Goal: Task Accomplishment & Management: Manage account settings

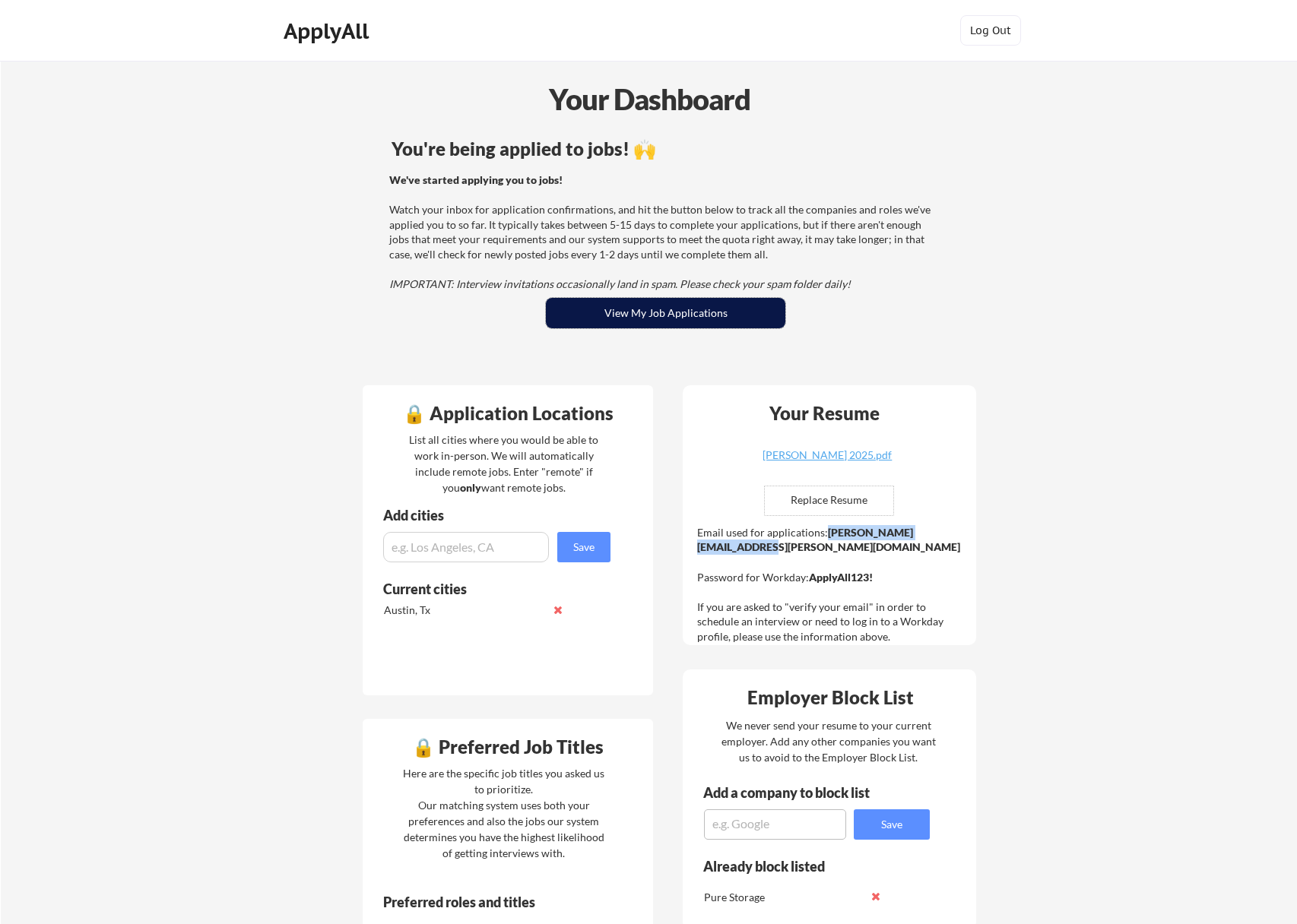
click at [597, 308] on button "View My Job Applications" at bounding box center [665, 313] width 239 height 30
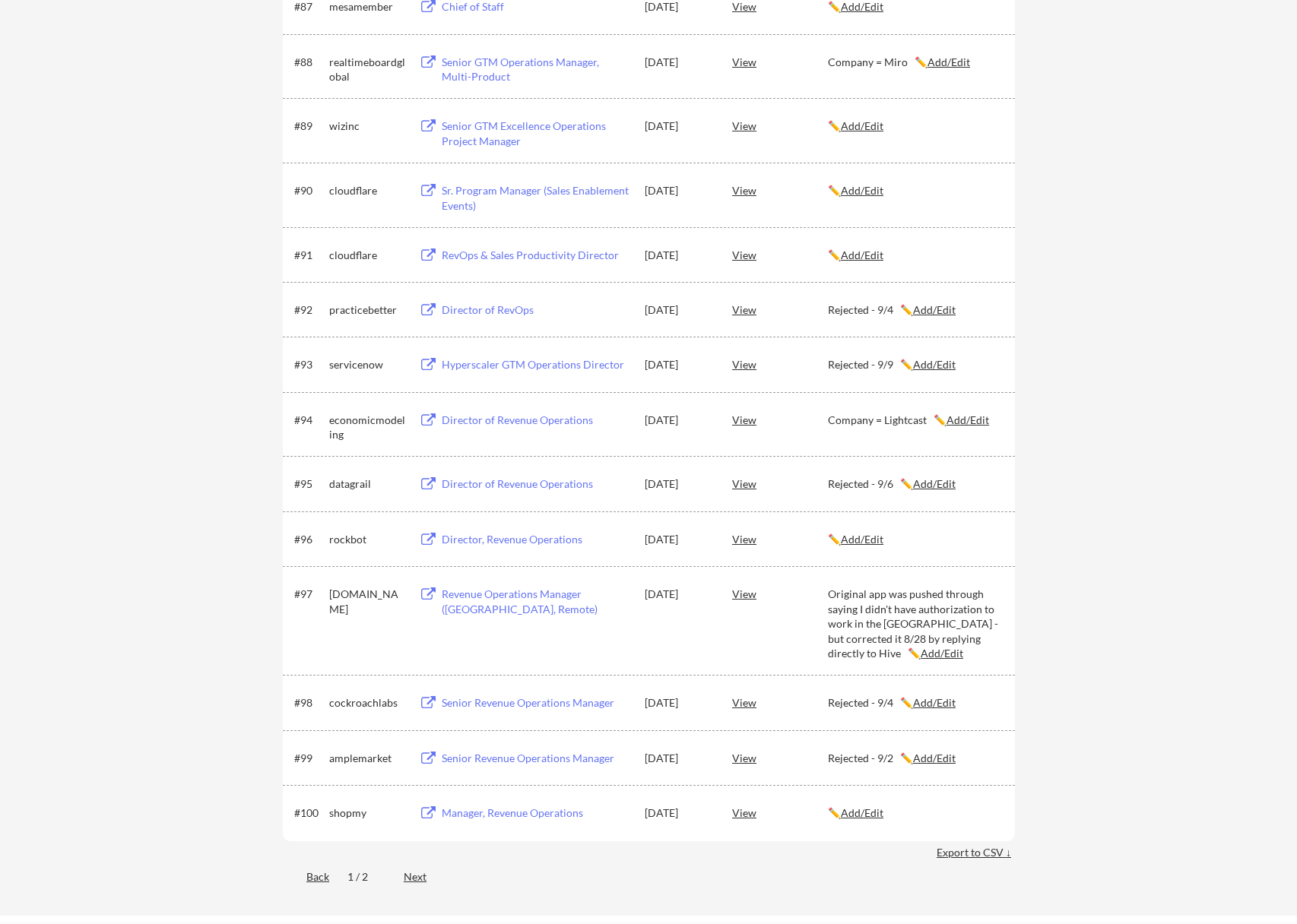
scroll to position [5549, 0]
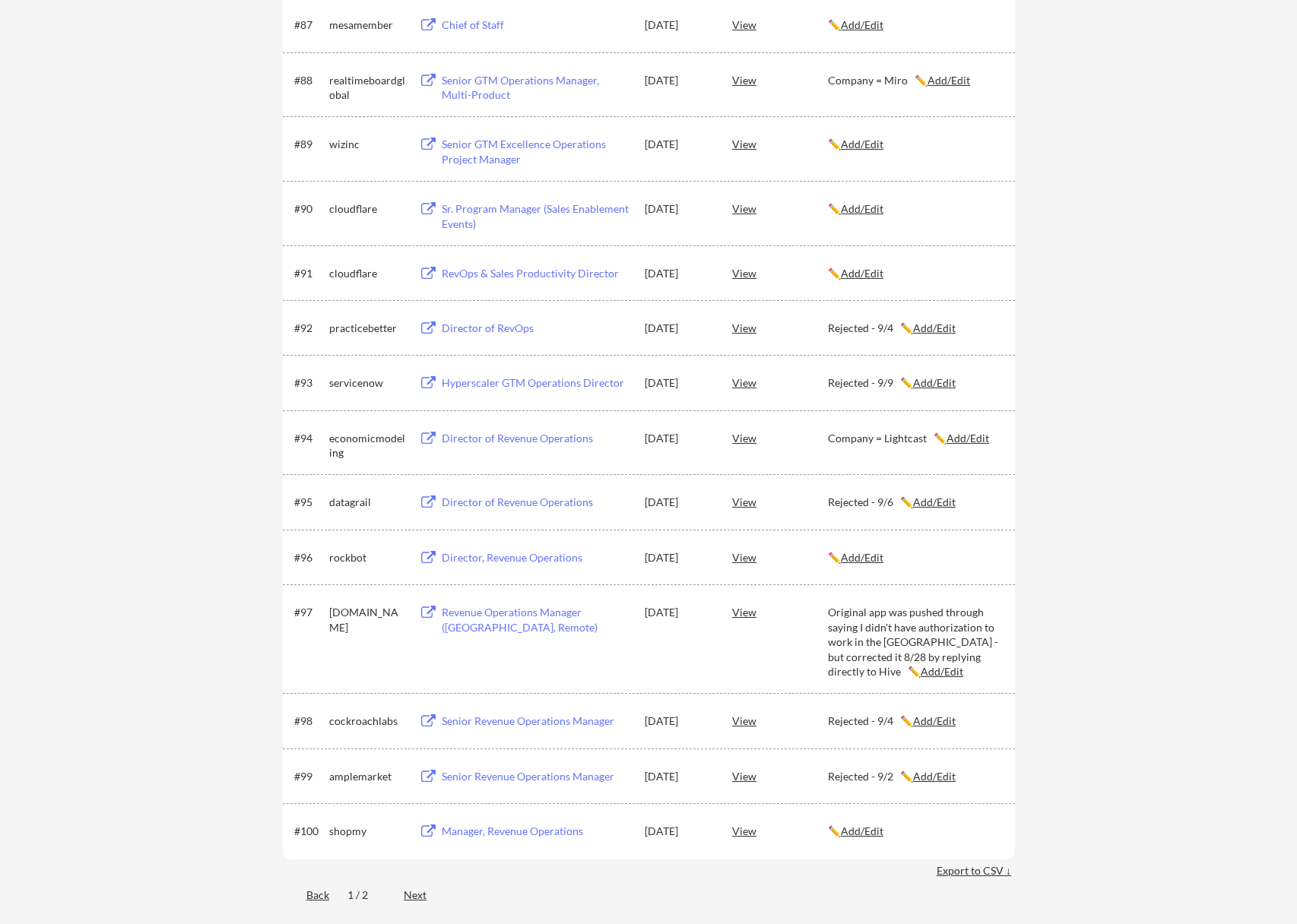
click at [301, 560] on div "#96" at bounding box center [309, 557] width 29 height 15
click at [327, 425] on div "#94 economicmodeling Director of Revenue Operations [DATE] View Company = Light…" at bounding box center [647, 442] width 707 height 37
click at [350, 248] on div "#91 cloudflare RevOps & Sales Productivity Director [DATE] View ✏️ Add/Edit" at bounding box center [649, 273] width 732 height 55
click at [355, 203] on div "cloudflare" at bounding box center [367, 208] width 76 height 15
click at [349, 165] on div "#89 wizinc Senior GTM Excellence Operations Project Manager [DATE] View ✏️ Add/…" at bounding box center [647, 148] width 707 height 37
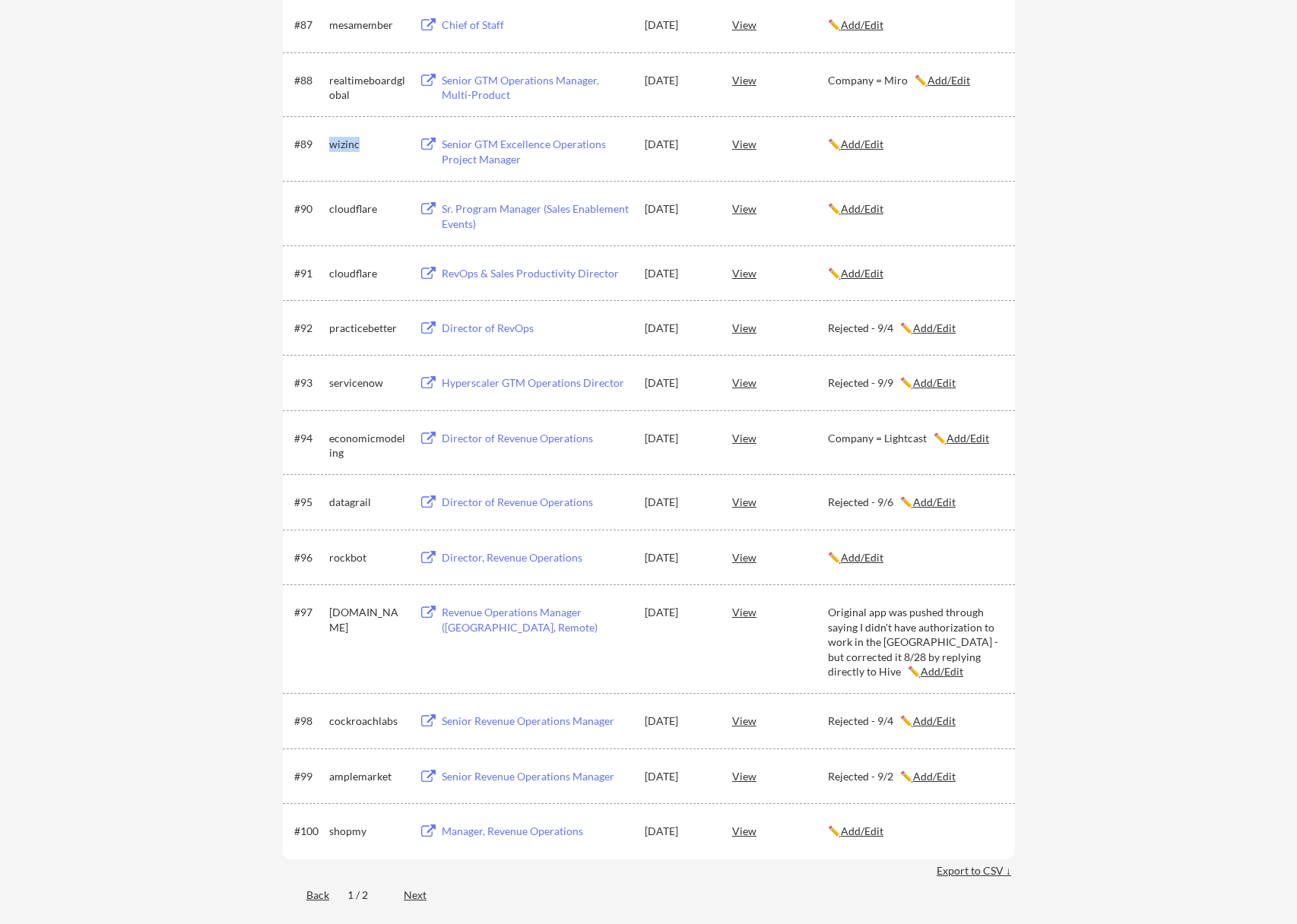
click at [349, 165] on div "#89 wizinc Senior GTM Excellence Operations Project Manager Aug 25, 2025 View ✏…" at bounding box center [647, 148] width 707 height 37
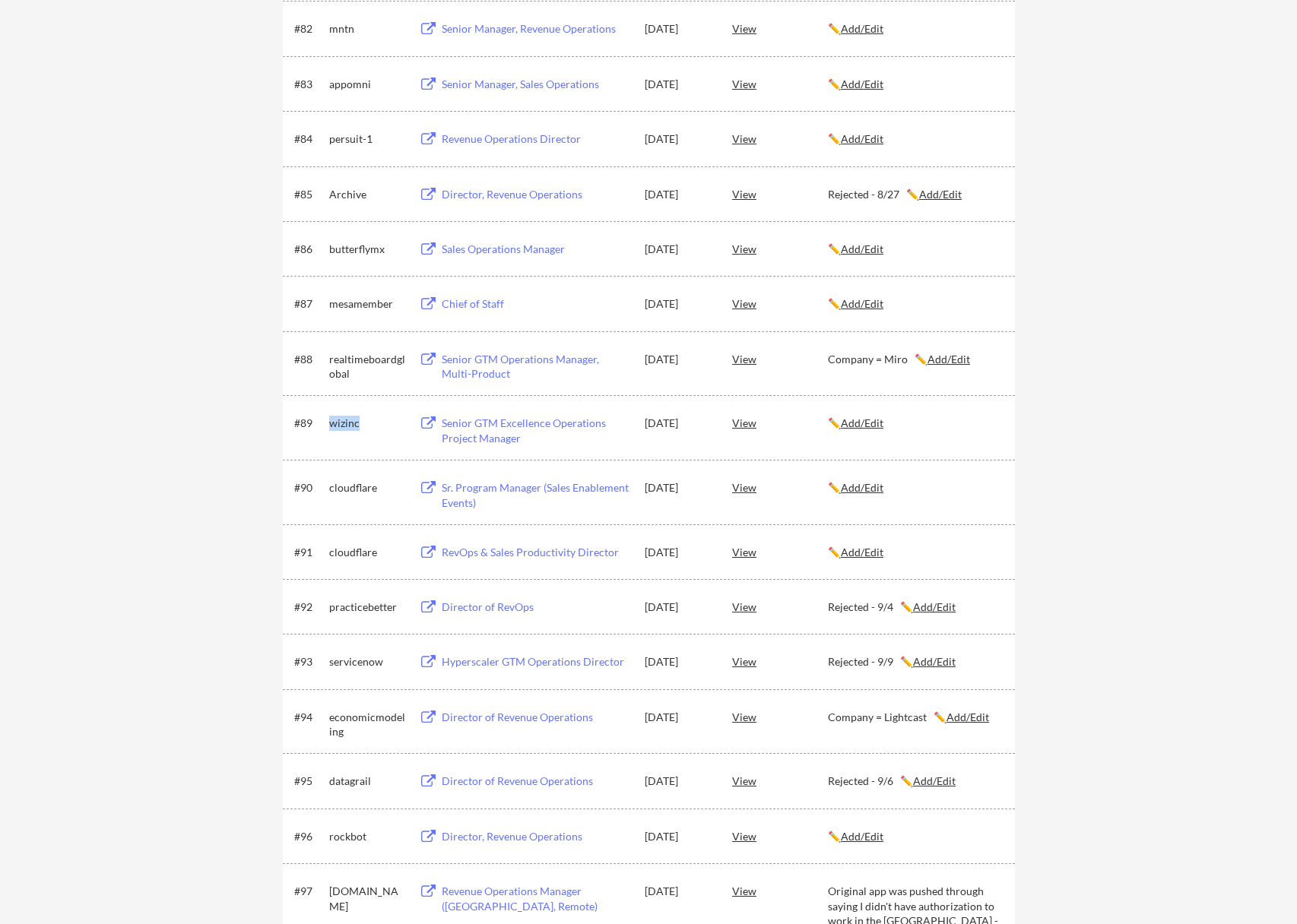
scroll to position [5245, 0]
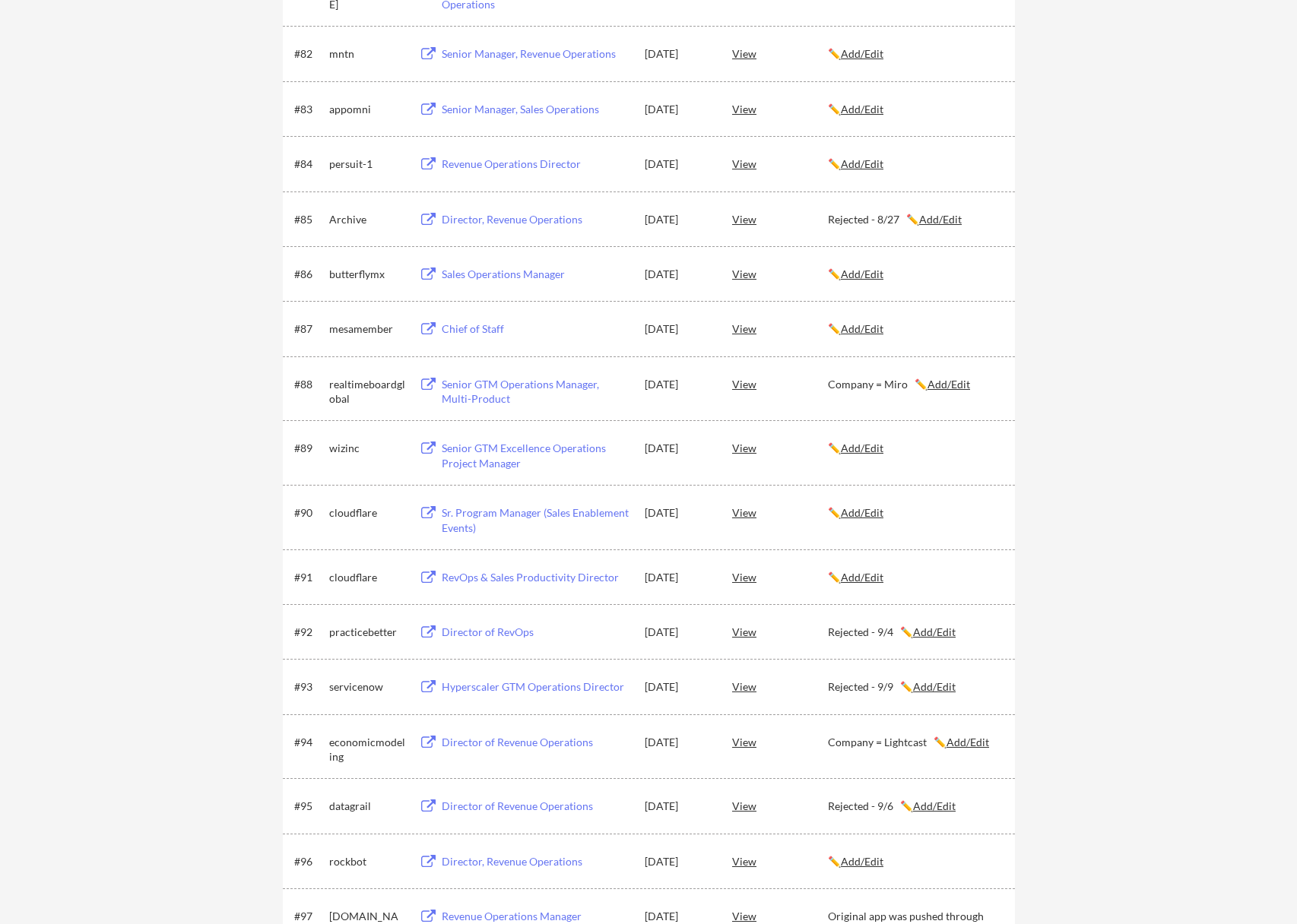
click at [353, 320] on div "mesamember" at bounding box center [367, 328] width 76 height 27
click at [349, 278] on div "butterflymx" at bounding box center [367, 274] width 76 height 15
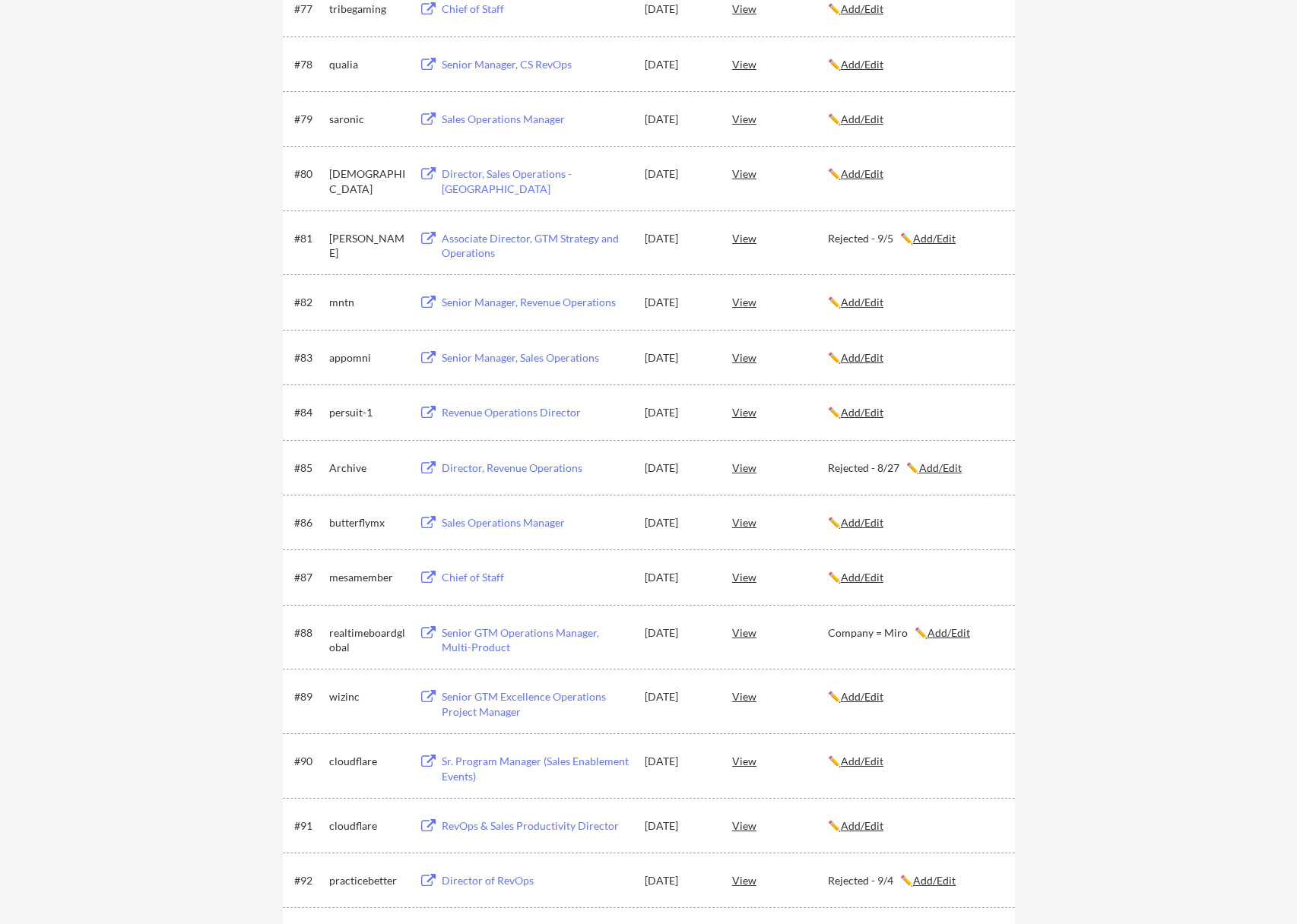
scroll to position [4940, 0]
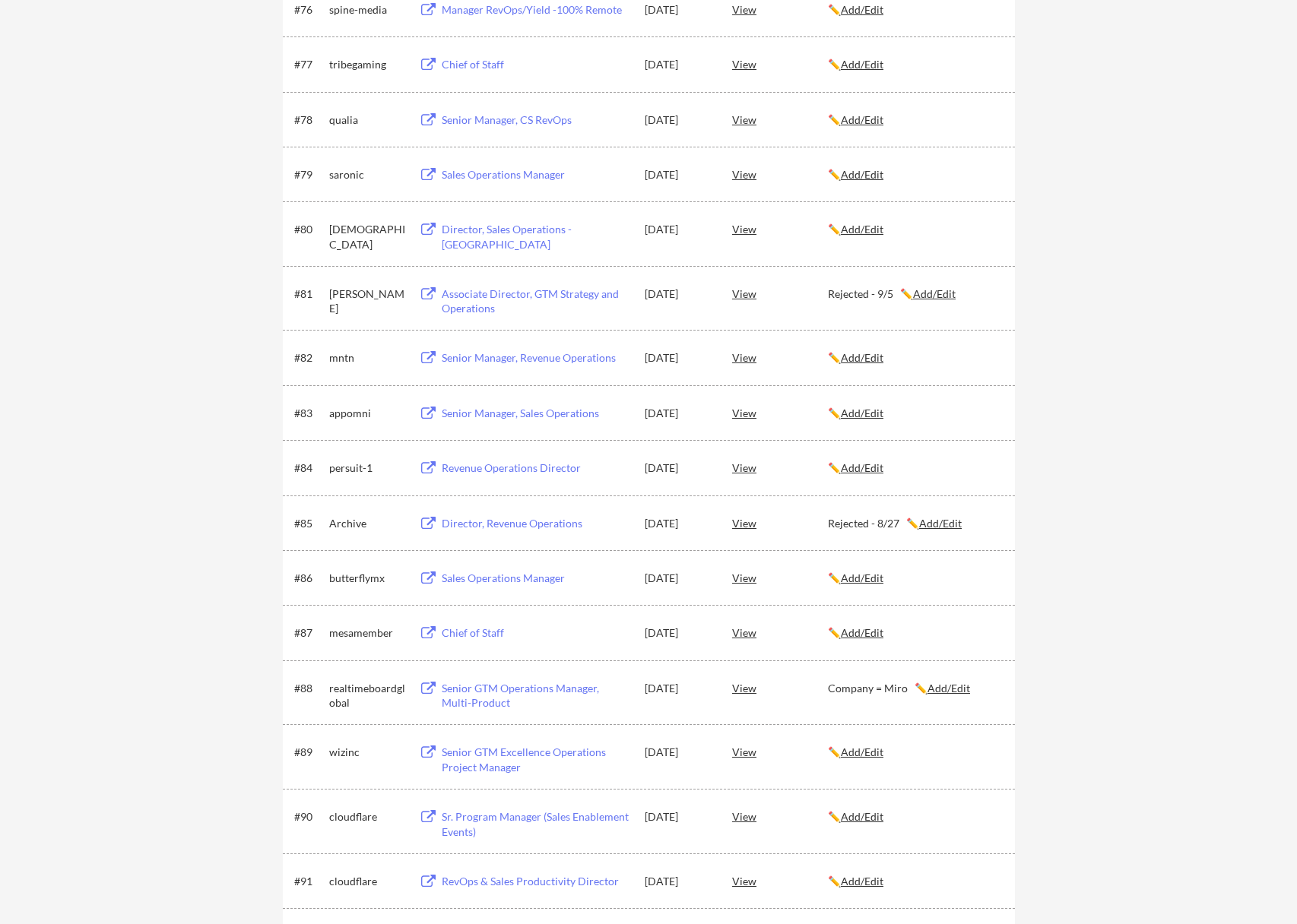
click at [355, 464] on div "persuit-1" at bounding box center [367, 468] width 76 height 15
click at [349, 415] on div "appomni" at bounding box center [367, 413] width 76 height 15
click at [342, 362] on div "mntn" at bounding box center [367, 358] width 76 height 15
click at [341, 235] on div "samsara" at bounding box center [367, 236] width 76 height 29
click at [344, 177] on div "saronic" at bounding box center [367, 174] width 76 height 15
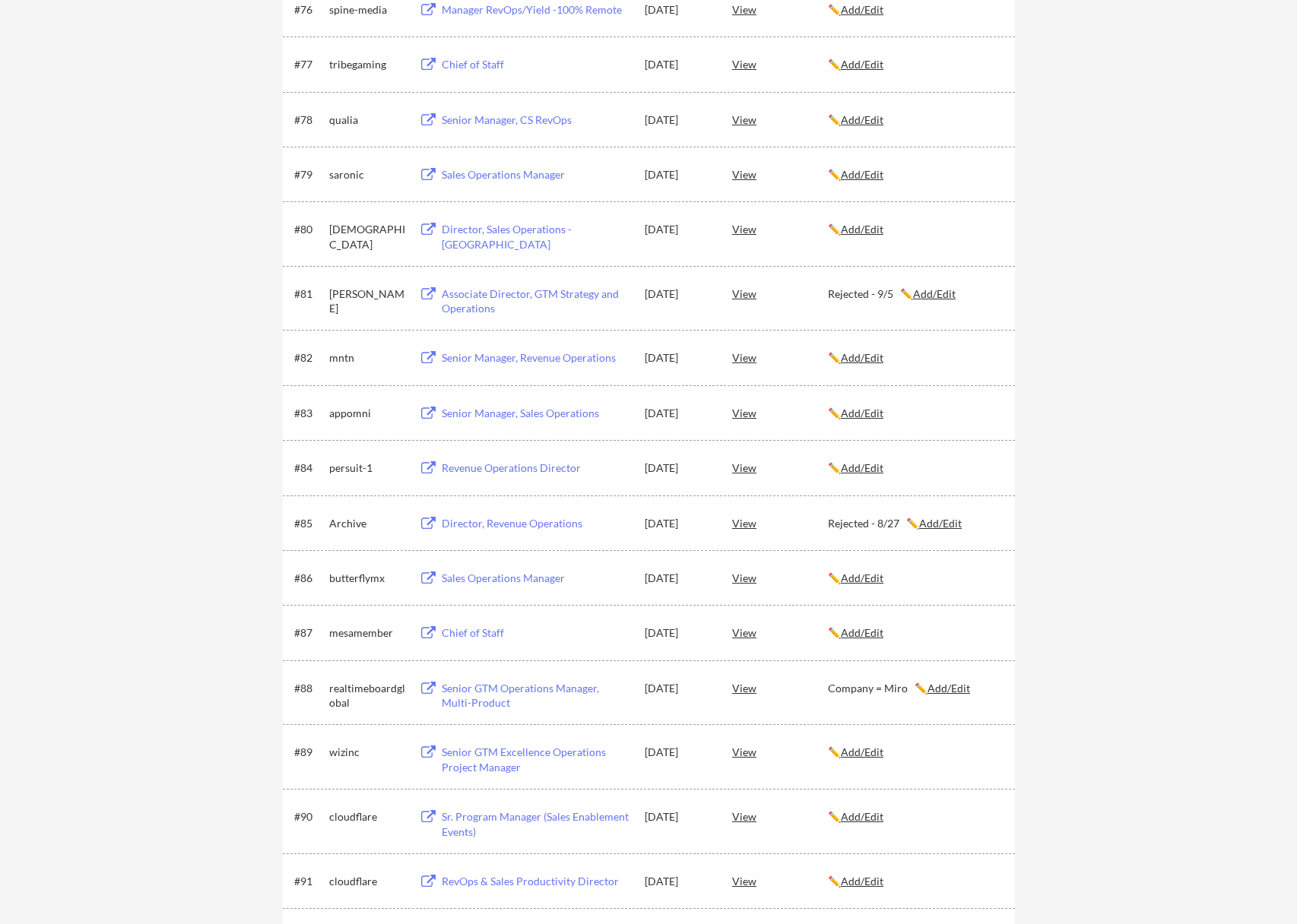
click at [355, 138] on div "#78 qualia Senior Manager, CS RevOps Aug 25, 2025 View ✏️ Add/Edit" at bounding box center [649, 119] width 732 height 55
click at [353, 61] on div "tribegaming" at bounding box center [367, 64] width 76 height 15
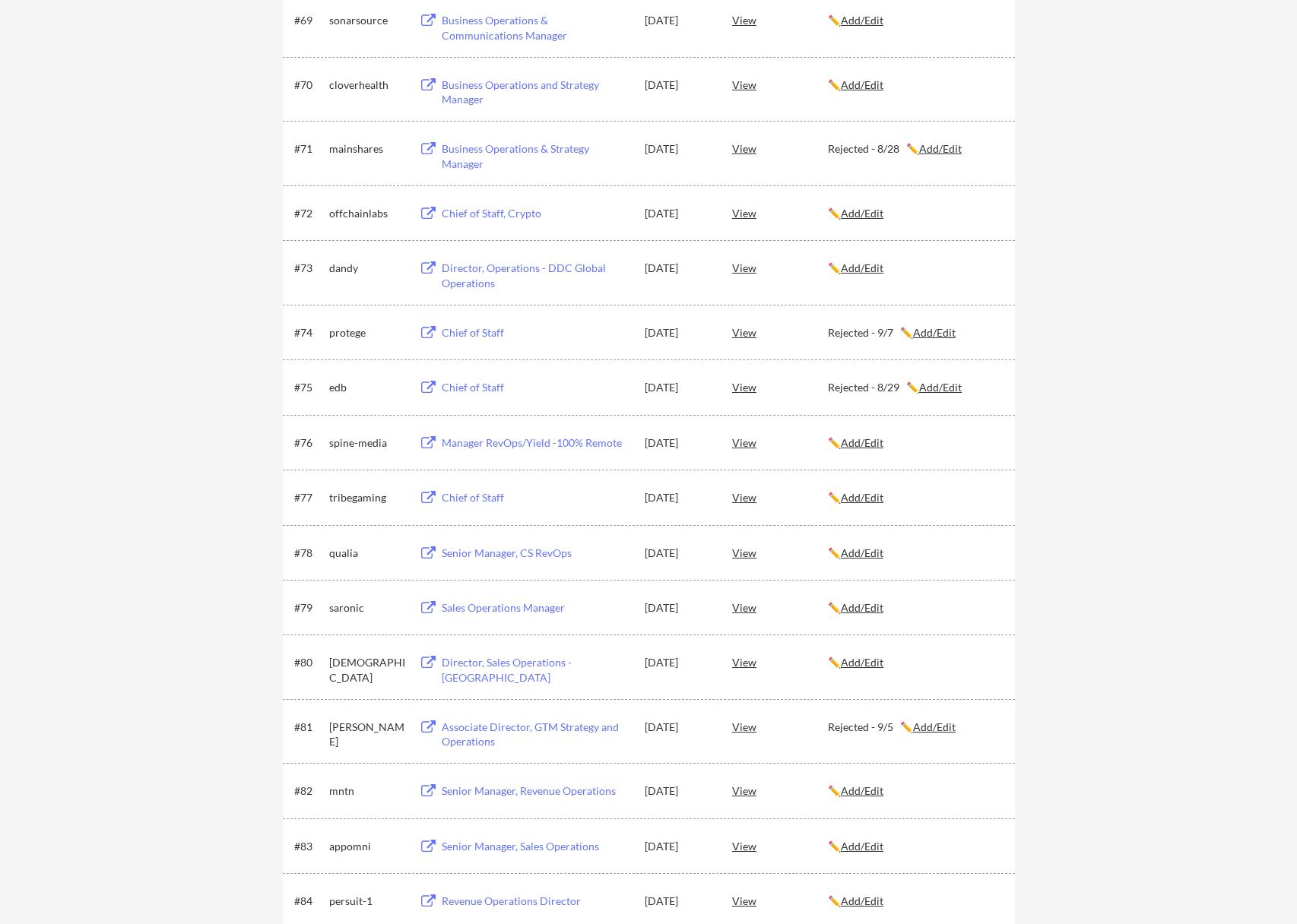
scroll to position [4485, 0]
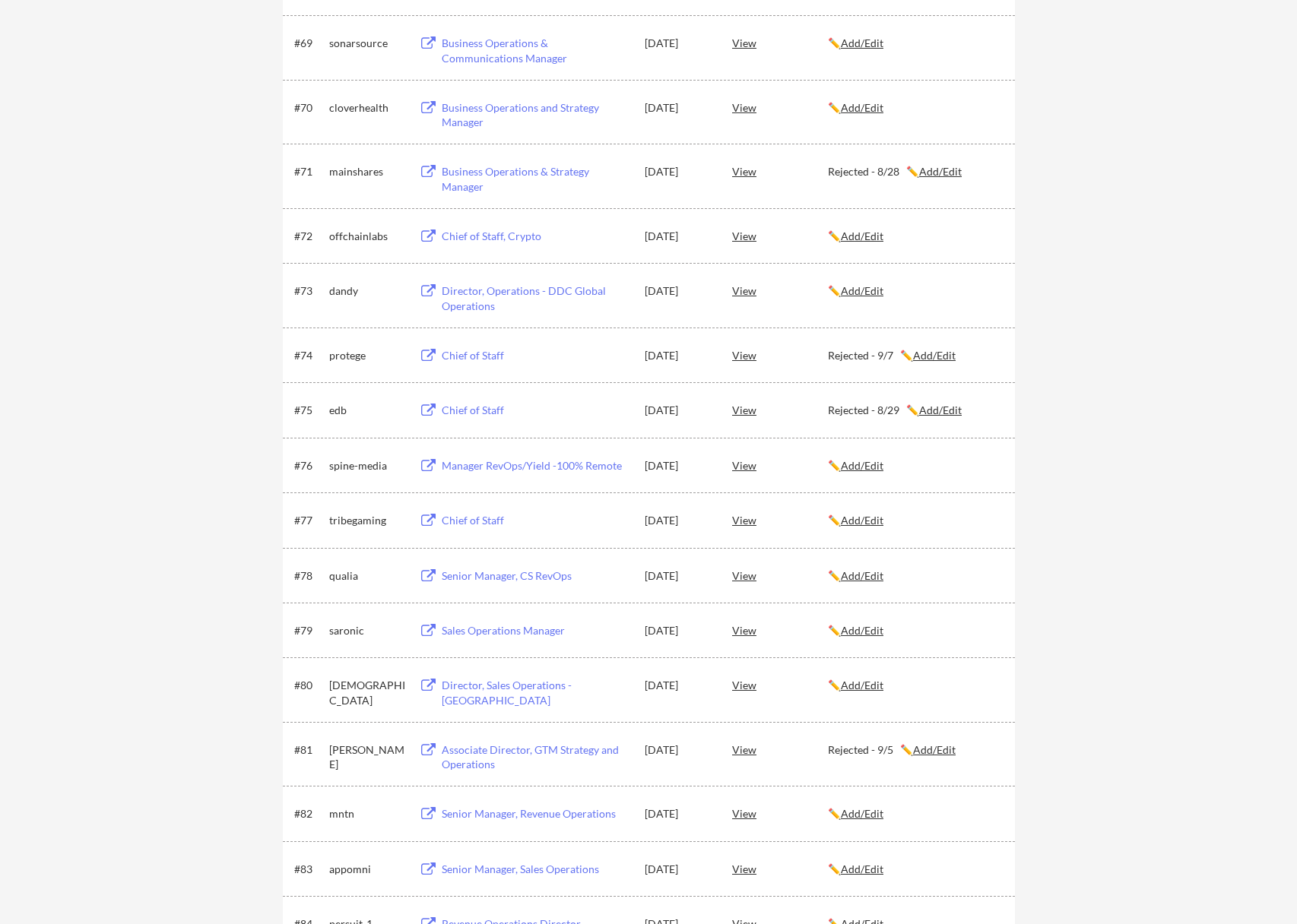
click at [344, 473] on div "spine-media" at bounding box center [367, 465] width 76 height 15
click at [356, 294] on div "dandy" at bounding box center [367, 291] width 76 height 15
click at [355, 241] on div "offchainlabs" at bounding box center [367, 236] width 76 height 15
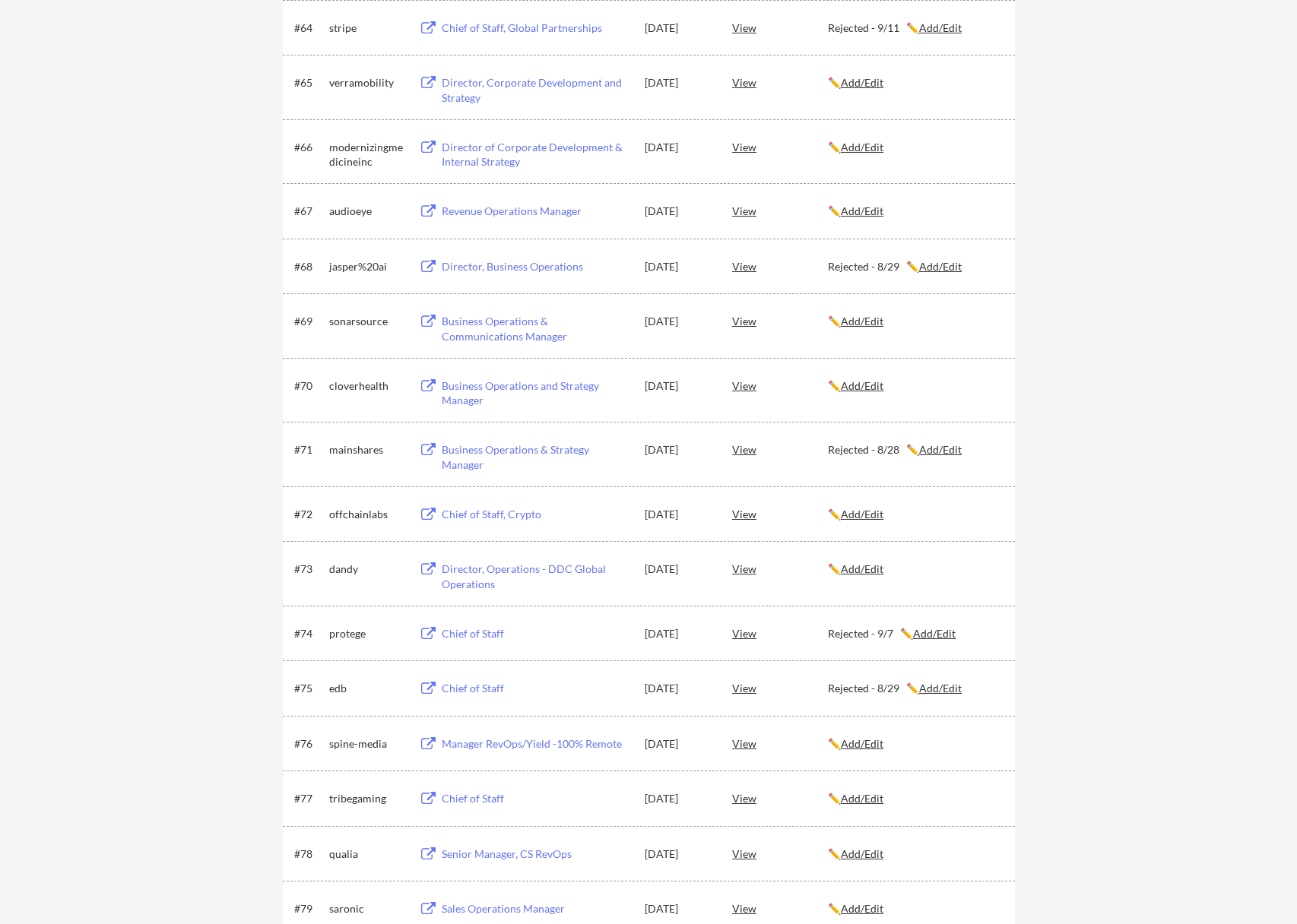
scroll to position [4105, 0]
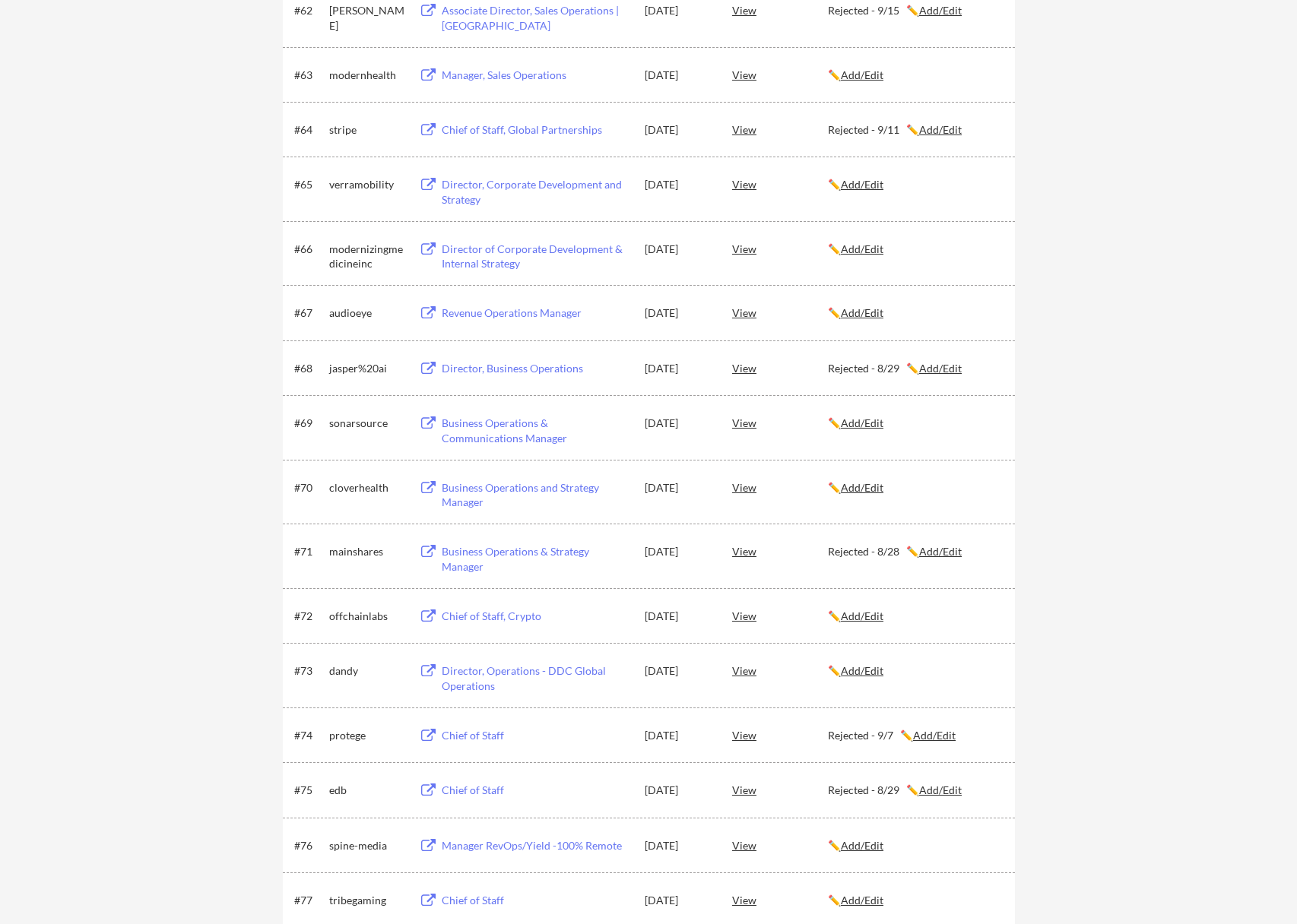
click at [365, 486] on div "cloverhealth" at bounding box center [367, 487] width 76 height 15
click at [359, 421] on div "sonarsource" at bounding box center [367, 423] width 76 height 15
click at [334, 312] on div "audioeye" at bounding box center [367, 313] width 76 height 15
click at [354, 269] on div "modernizingmedicineinc" at bounding box center [367, 256] width 76 height 29
click at [355, 212] on div "#65 verramobility Director, Corporate Development and Strategy Aug 26, 2025 Vie…" at bounding box center [649, 188] width 732 height 64
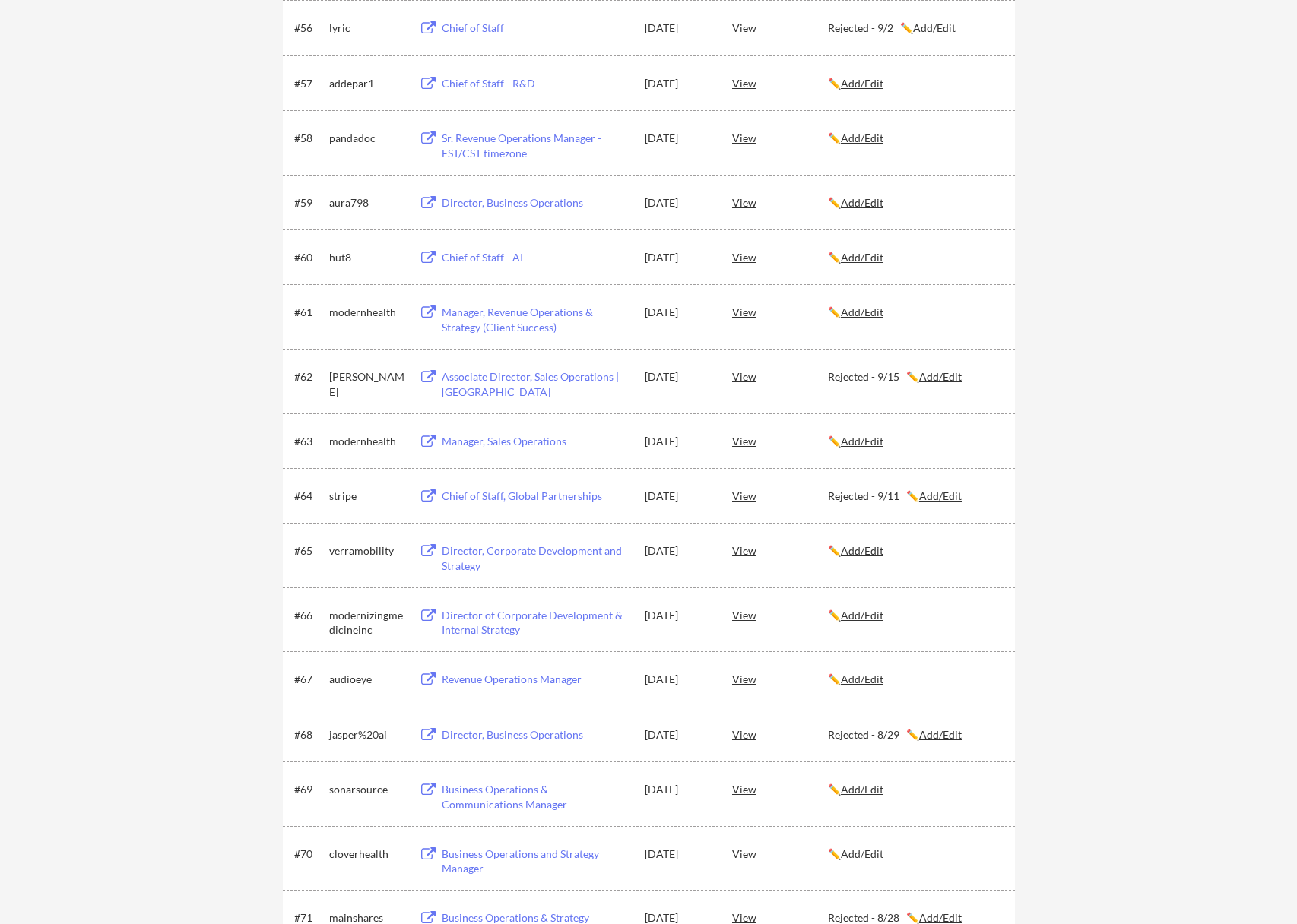
scroll to position [3725, 0]
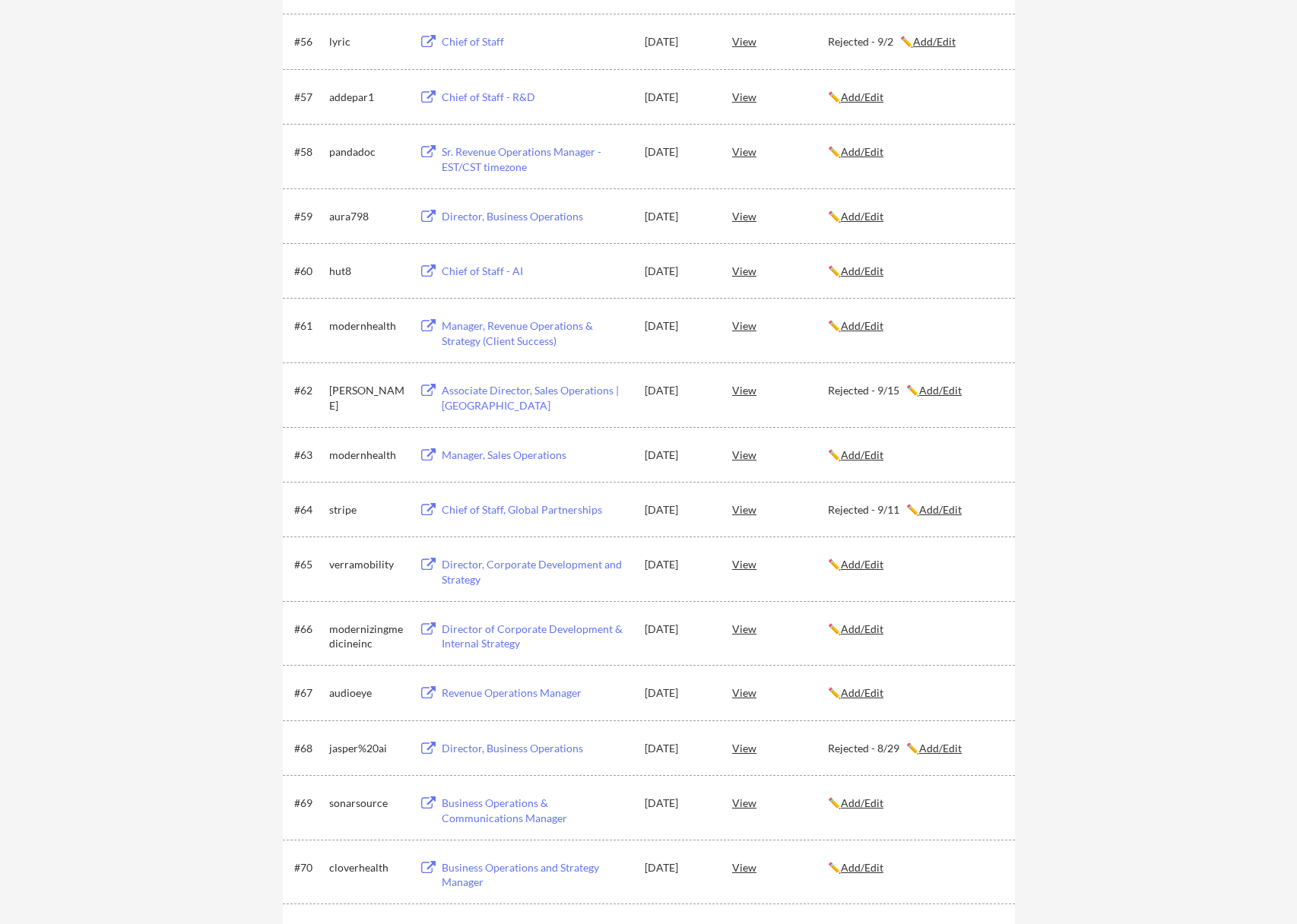
click at [336, 456] on div "modernhealth" at bounding box center [367, 455] width 76 height 15
click at [363, 343] on div "#61 modernhealth Manager, Revenue Operations & Strategy (Client Success) Aug 26…" at bounding box center [647, 330] width 707 height 37
click at [357, 270] on div "hut8" at bounding box center [367, 271] width 76 height 15
click at [358, 218] on div "aura798" at bounding box center [367, 216] width 76 height 15
click at [346, 135] on div "#58 pandadoc Sr. Revenue Operations Manager - EST/CST timezone Aug 26, 2025 Vie…" at bounding box center [649, 156] width 732 height 64
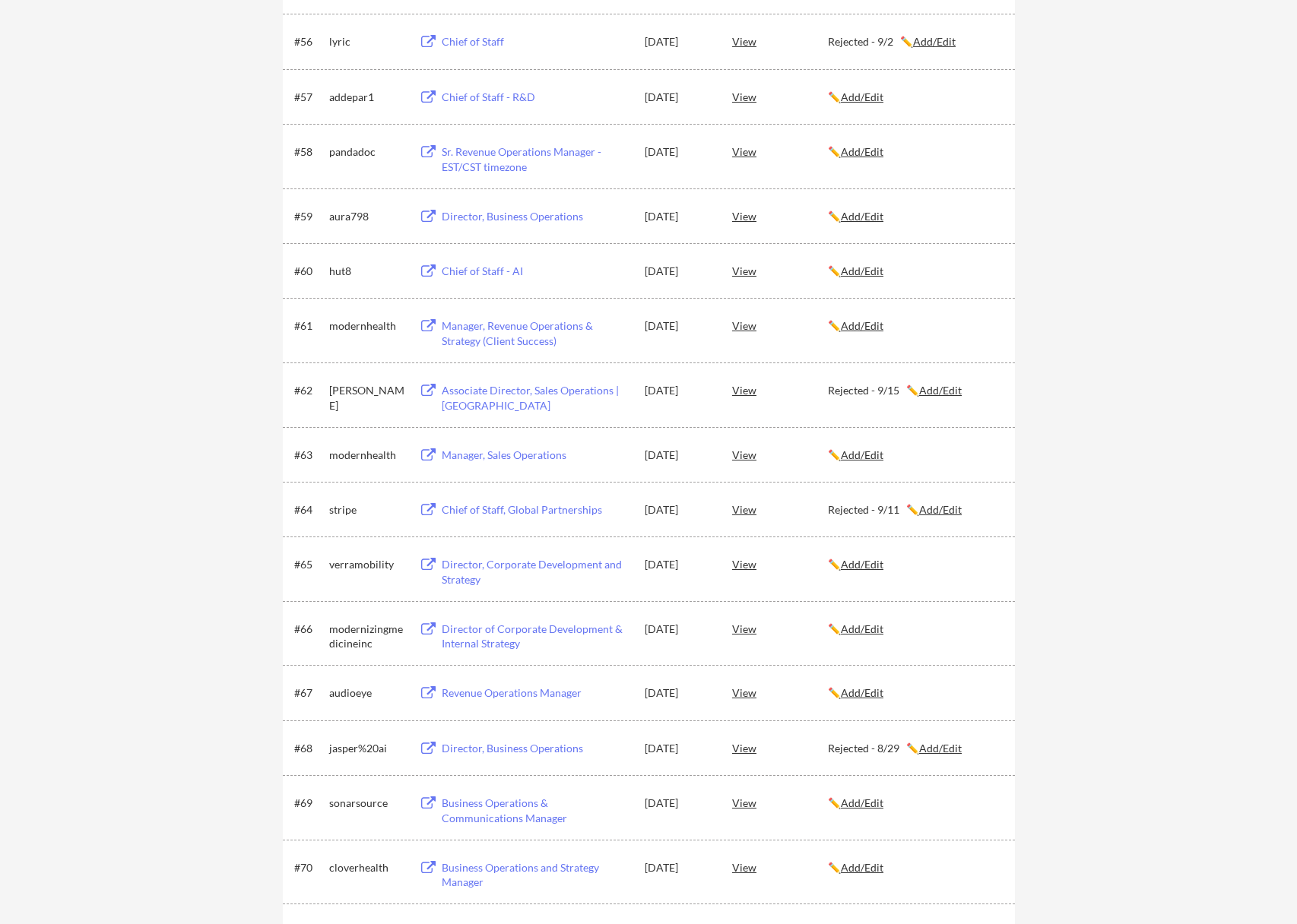
click at [344, 100] on div "addepar1" at bounding box center [367, 97] width 76 height 15
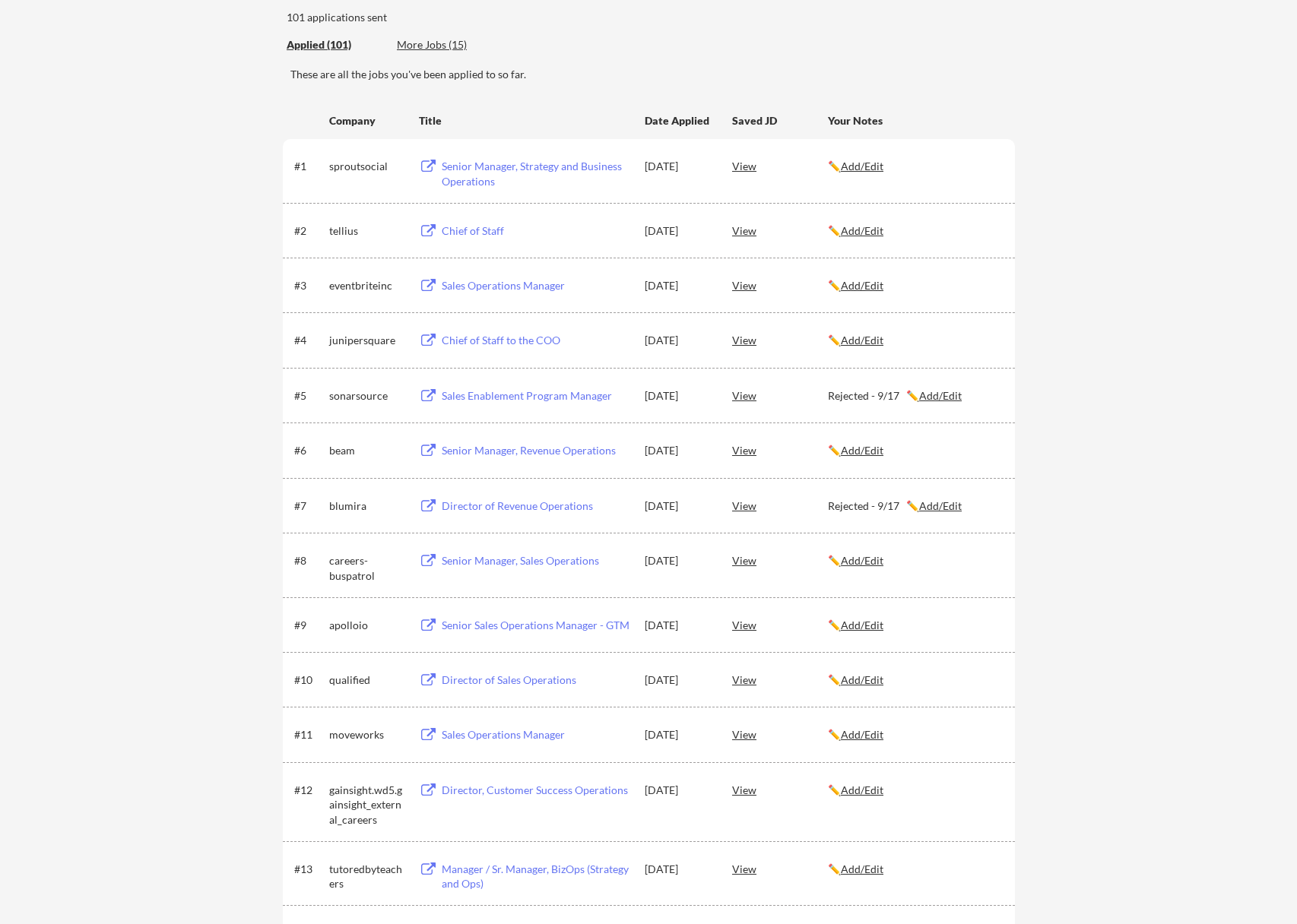
scroll to position [152, 0]
